Goal: Information Seeking & Learning: Understand process/instructions

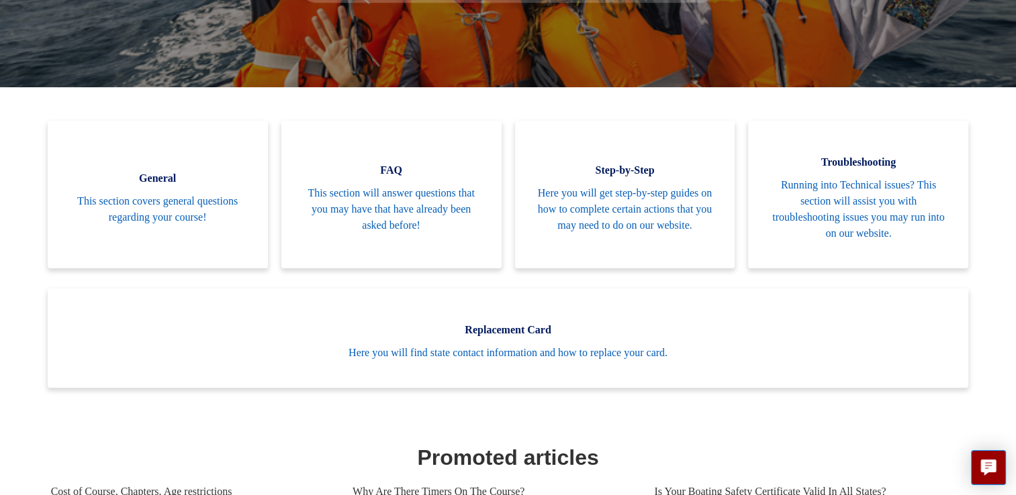
scroll to position [134, 0]
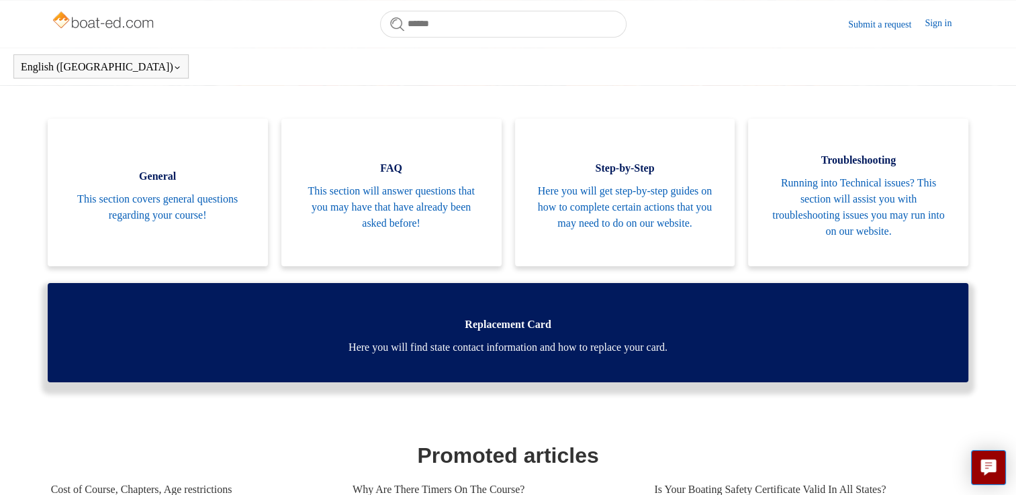
click at [558, 328] on span "Replacement Card" at bounding box center [508, 325] width 881 height 16
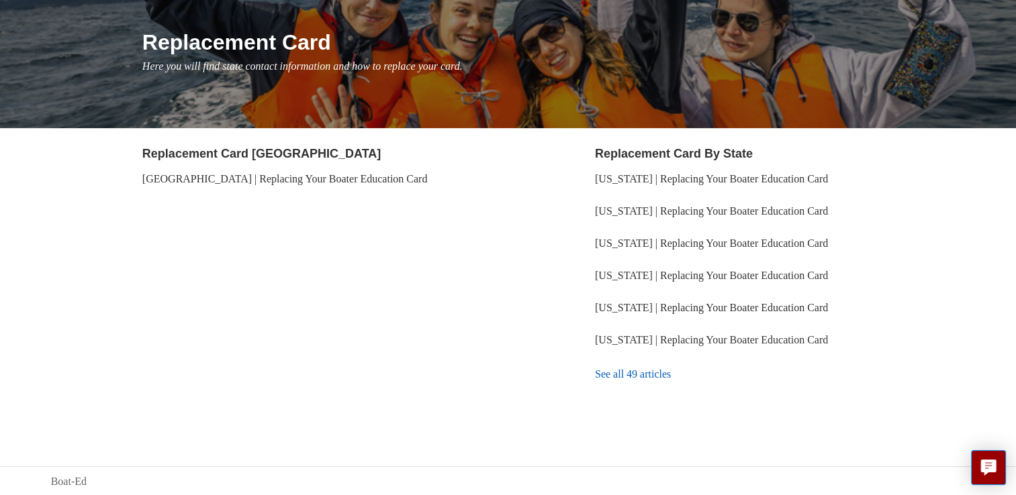
scroll to position [150, 0]
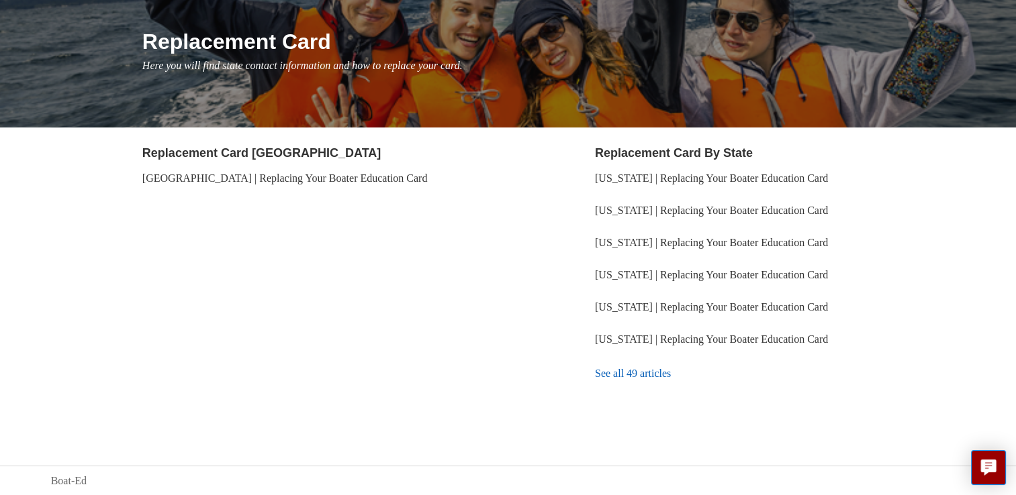
click at [600, 356] on link "See all 49 articles" at bounding box center [780, 374] width 370 height 36
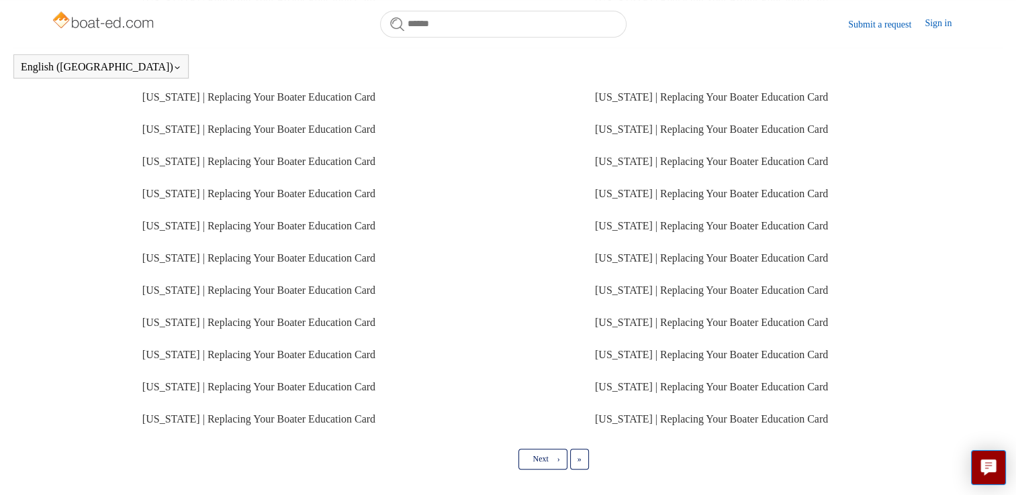
scroll to position [273, 0]
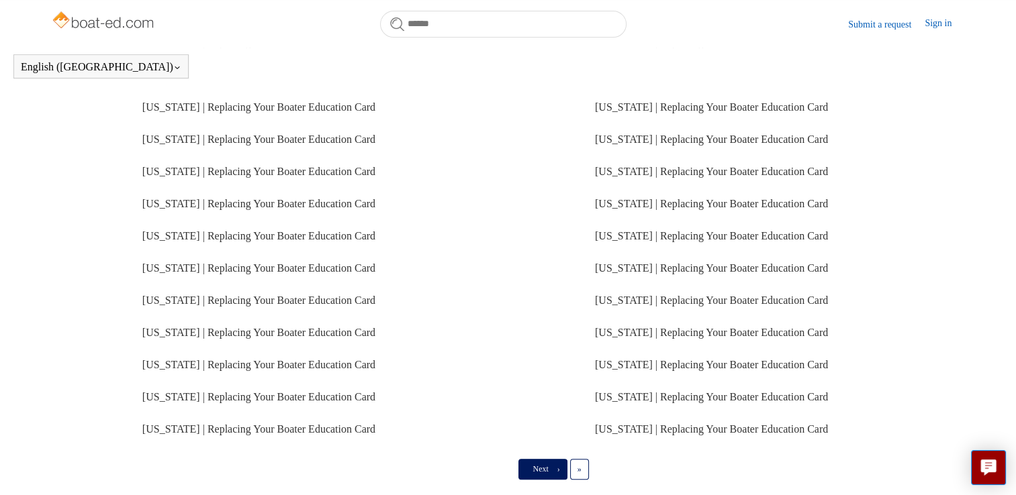
click at [553, 466] on link "Next ›" at bounding box center [542, 469] width 48 height 20
